Goal: Task Accomplishment & Management: Use online tool/utility

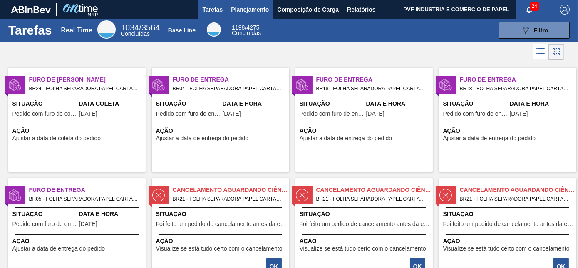
click at [252, 10] on span "Planejamento" at bounding box center [250, 10] width 38 height 10
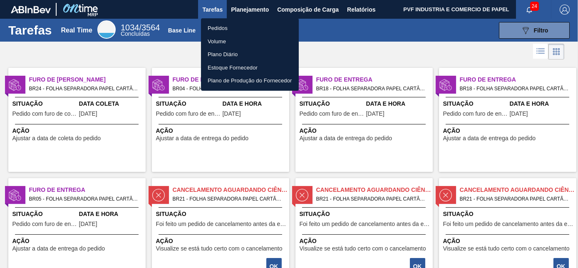
click at [221, 27] on li "Pedidos" at bounding box center [250, 28] width 98 height 13
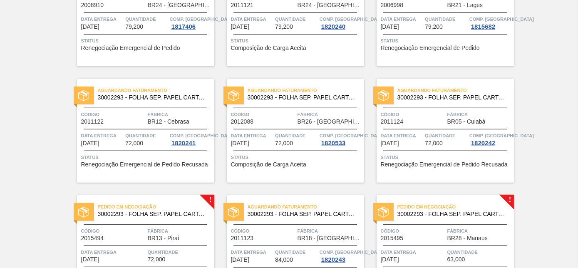
scroll to position [1688, 0]
